Goal: Task Accomplishment & Management: Use online tool/utility

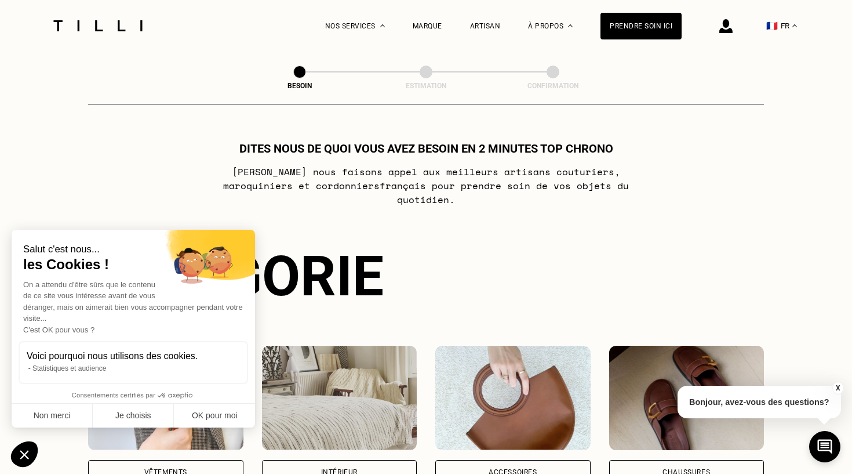
scroll to position [3, 0]
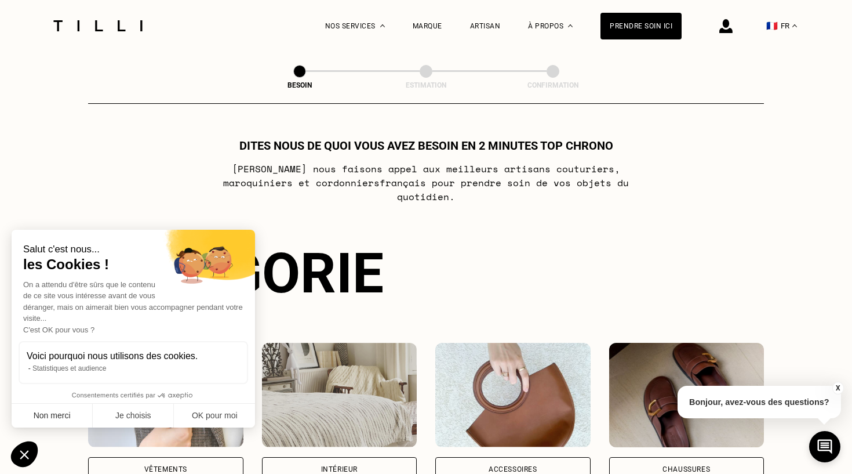
click at [60, 415] on button "Non merci" at bounding box center [52, 416] width 81 height 24
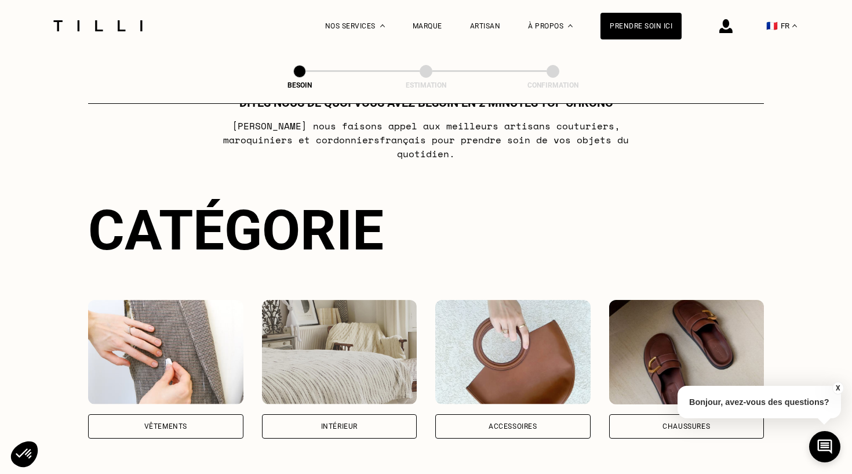
scroll to position [53, 0]
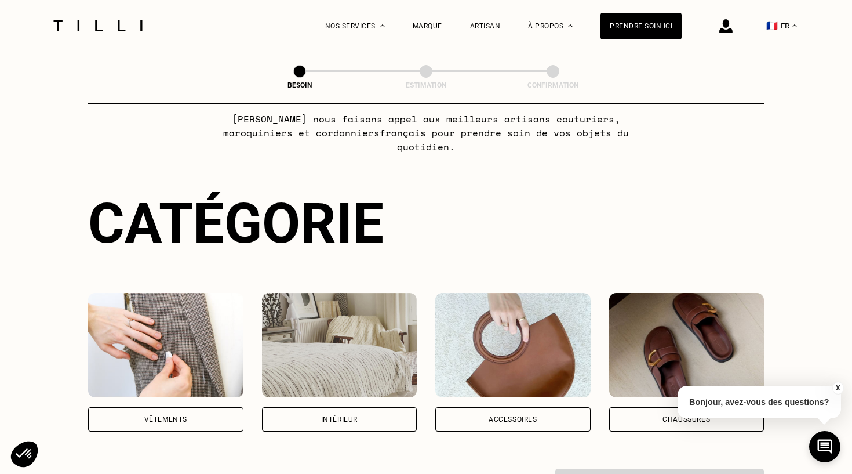
click at [328, 407] on div "Intérieur" at bounding box center [339, 419] width 155 height 24
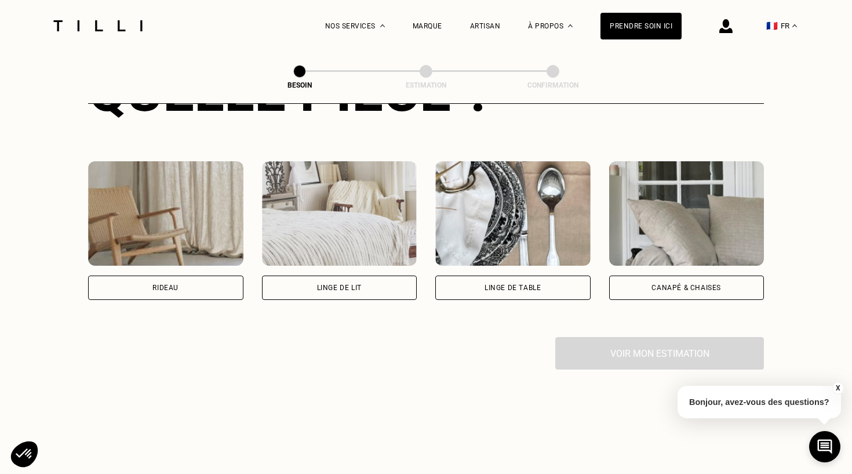
scroll to position [513, 0]
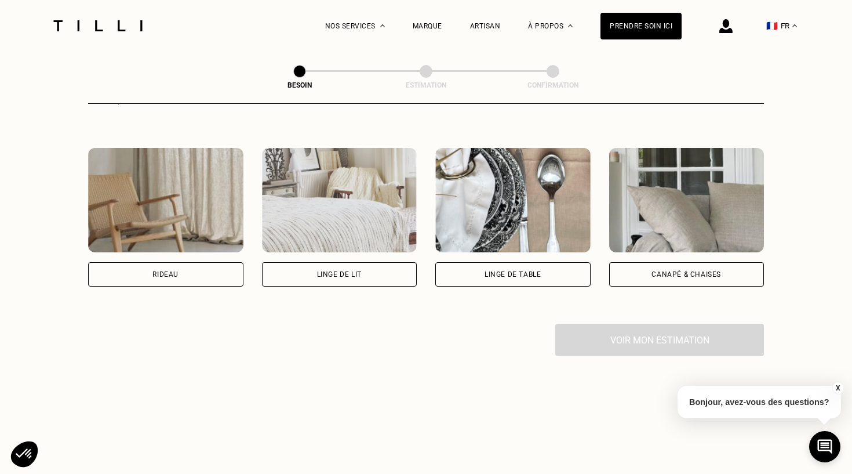
click at [190, 206] on img at bounding box center [165, 200] width 155 height 104
select select "FR"
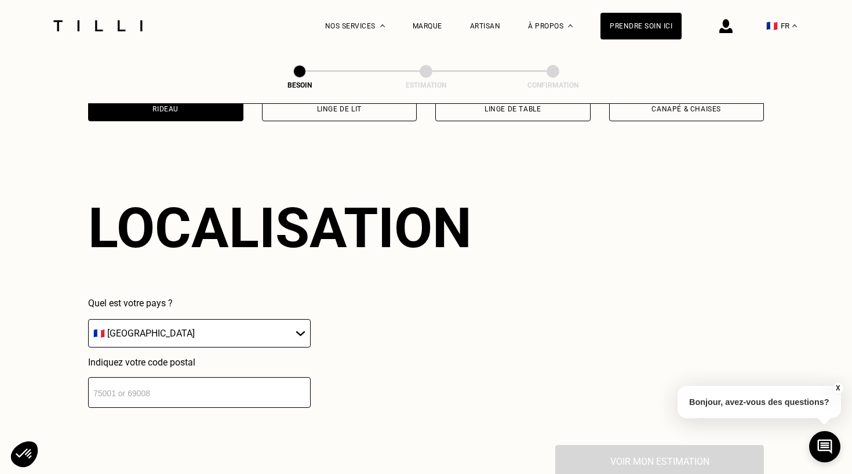
scroll to position [692, 0]
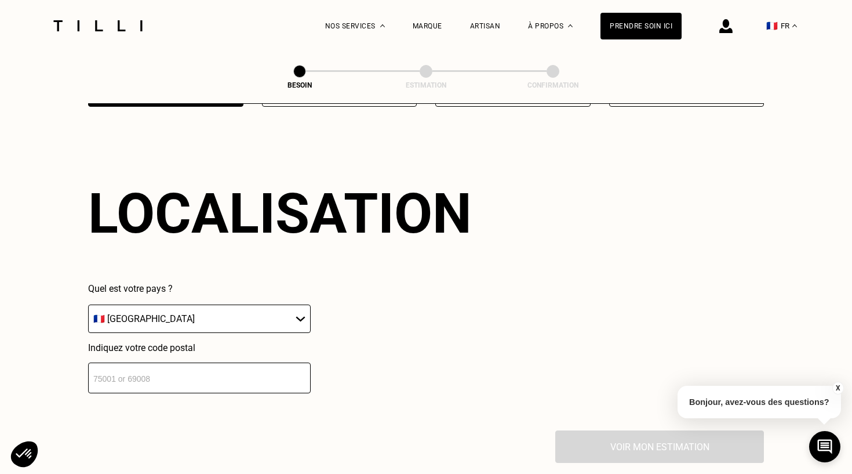
click at [176, 362] on input "number" at bounding box center [199, 377] width 223 height 31
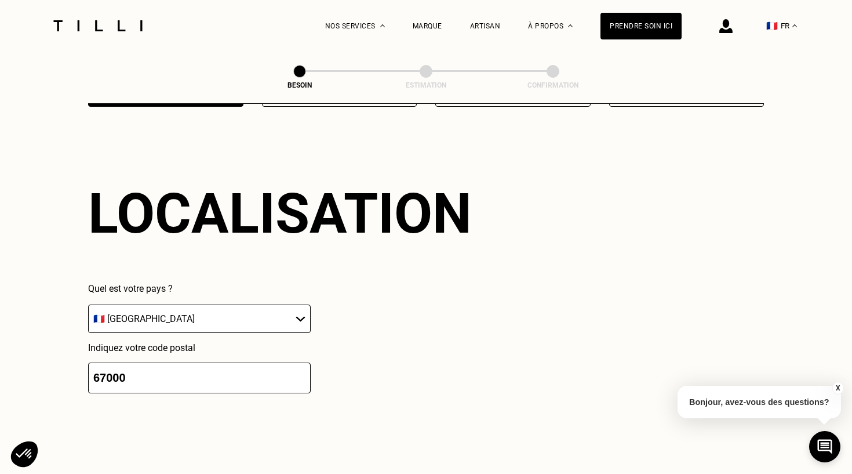
scroll to position [983, 0]
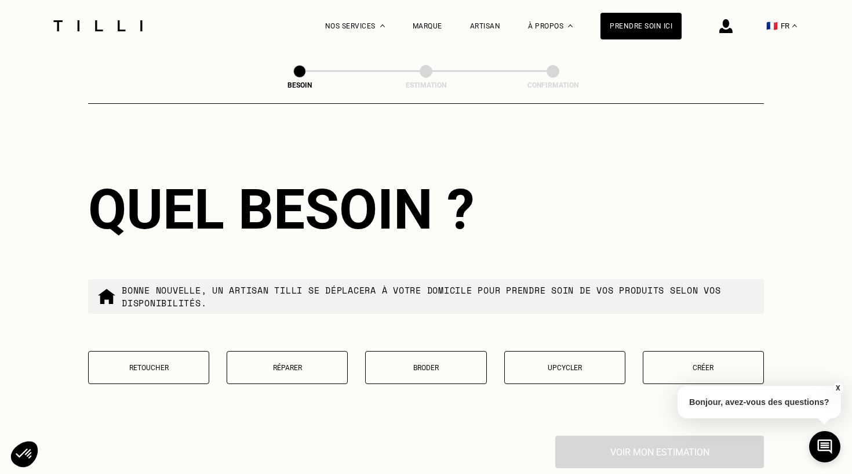
type input "67000"
click at [169, 364] on p "Retoucher" at bounding box center [149, 368] width 108 height 8
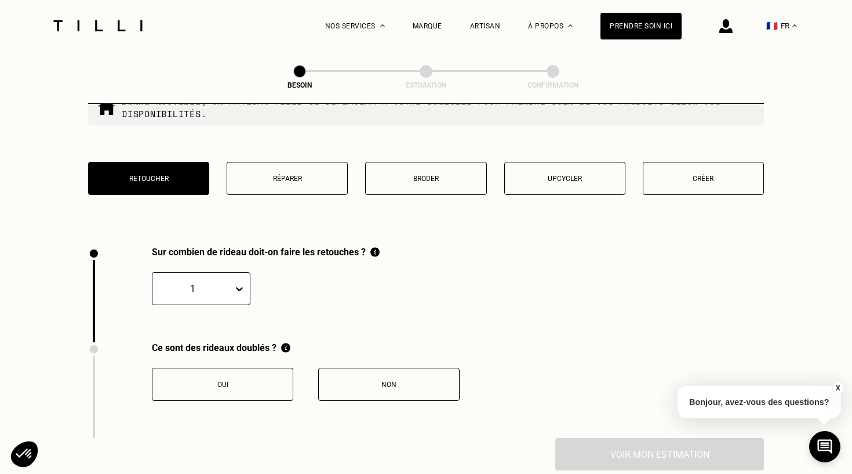
scroll to position [1175, 0]
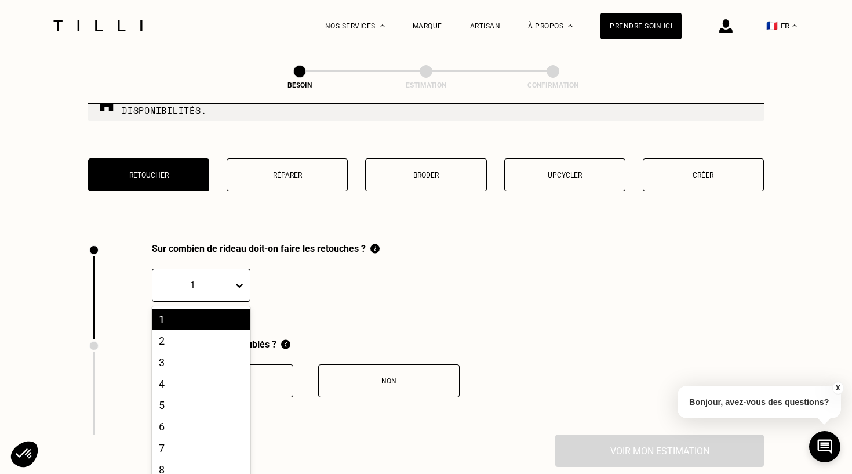
click at [238, 283] on div at bounding box center [242, 285] width 16 height 21
click at [201, 335] on div "2" at bounding box center [201, 340] width 99 height 21
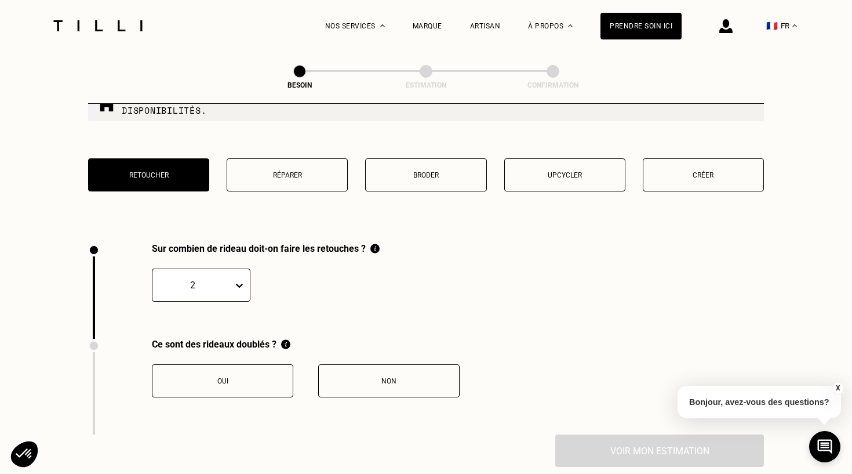
click at [368, 381] on button "Non" at bounding box center [388, 380] width 141 height 33
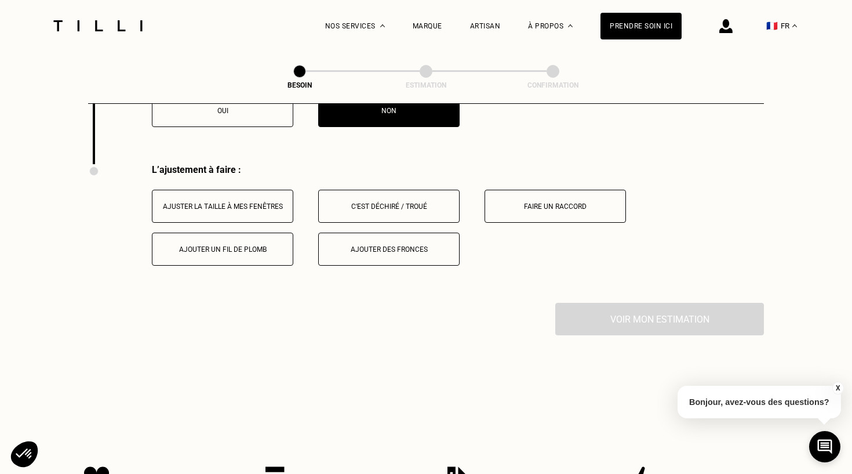
scroll to position [1470, 0]
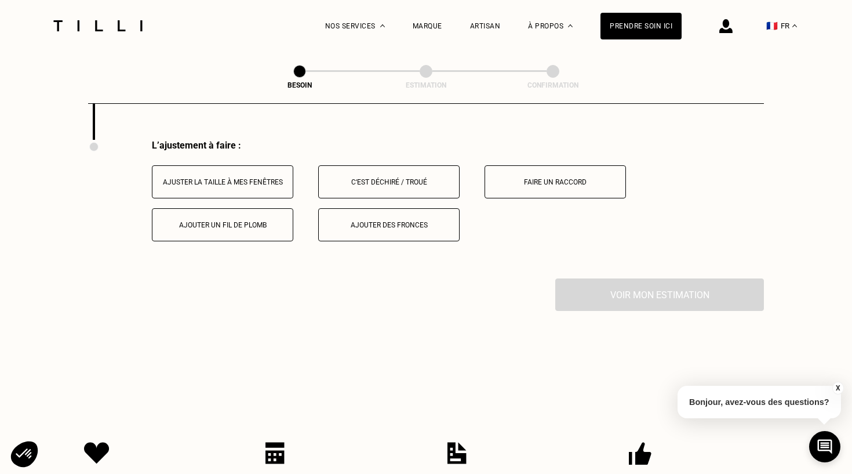
click at [237, 178] on div "Ajuster la taille à mes fenêtres" at bounding box center [222, 182] width 129 height 8
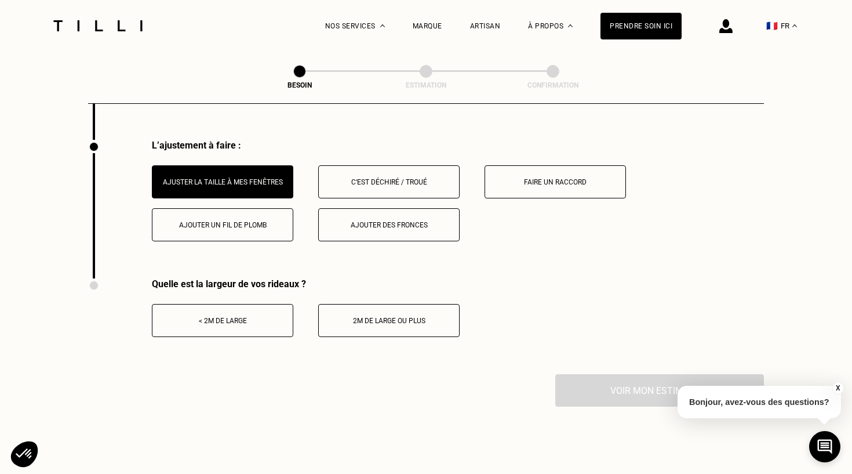
click at [379, 317] on button "2m de large ou plus" at bounding box center [388, 320] width 141 height 33
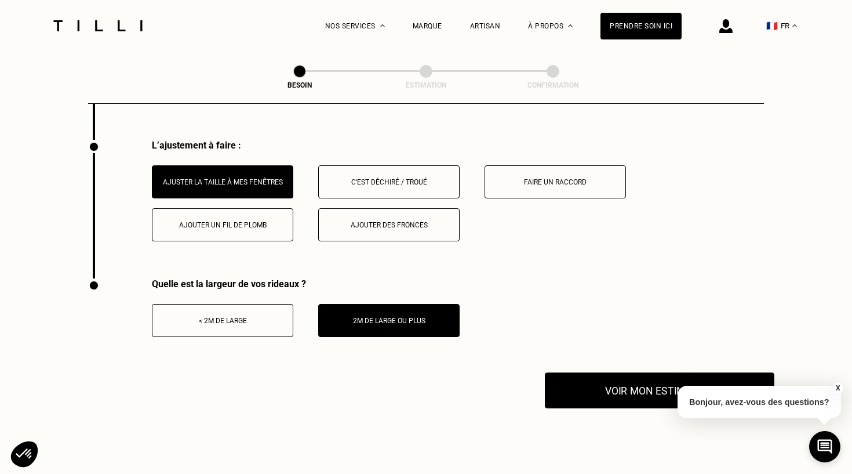
click at [636, 392] on button "Voir mon estimation" at bounding box center [660, 390] width 230 height 36
